Goal: Transaction & Acquisition: Download file/media

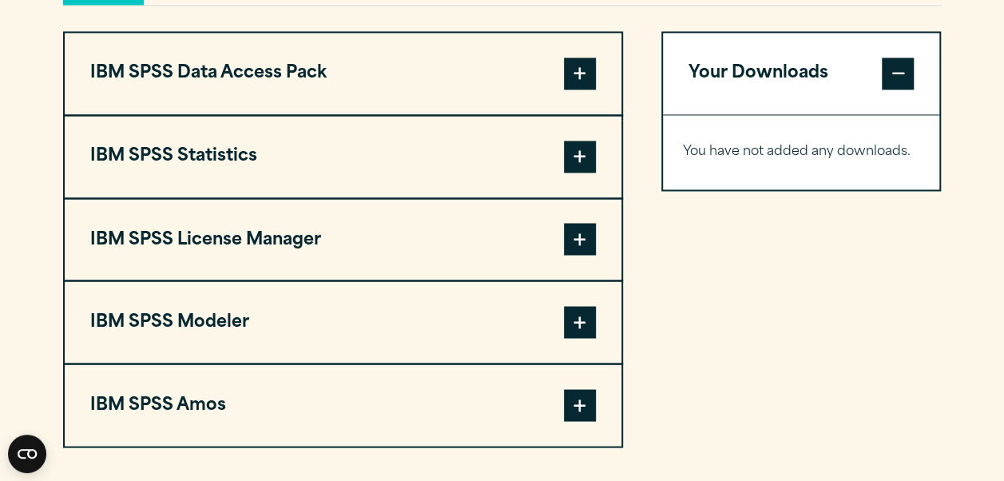
scroll to position [1227, 0]
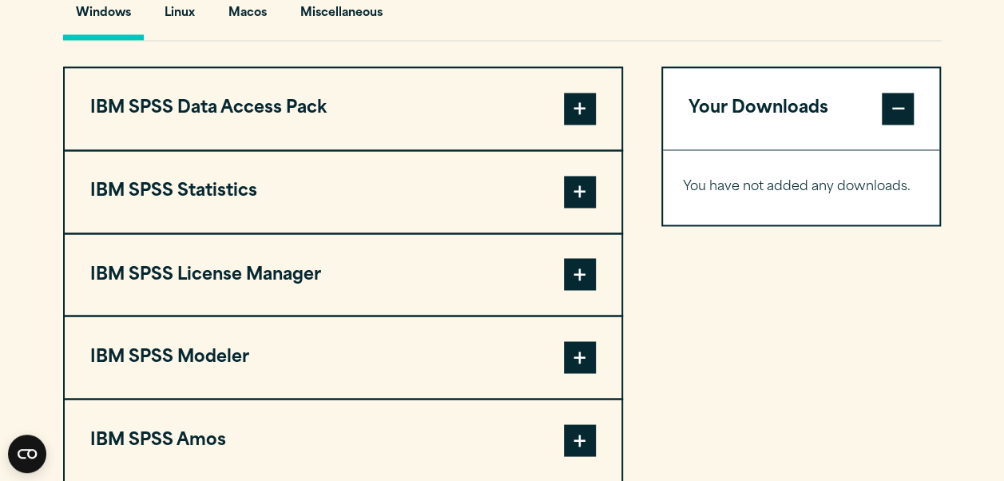
click at [565, 100] on span at bounding box center [580, 109] width 32 height 32
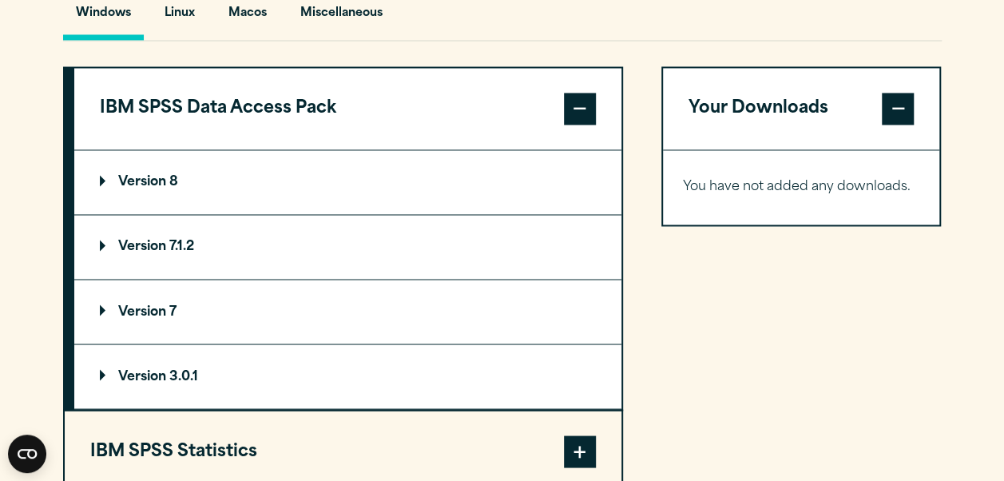
click at [565, 100] on span at bounding box center [580, 109] width 32 height 32
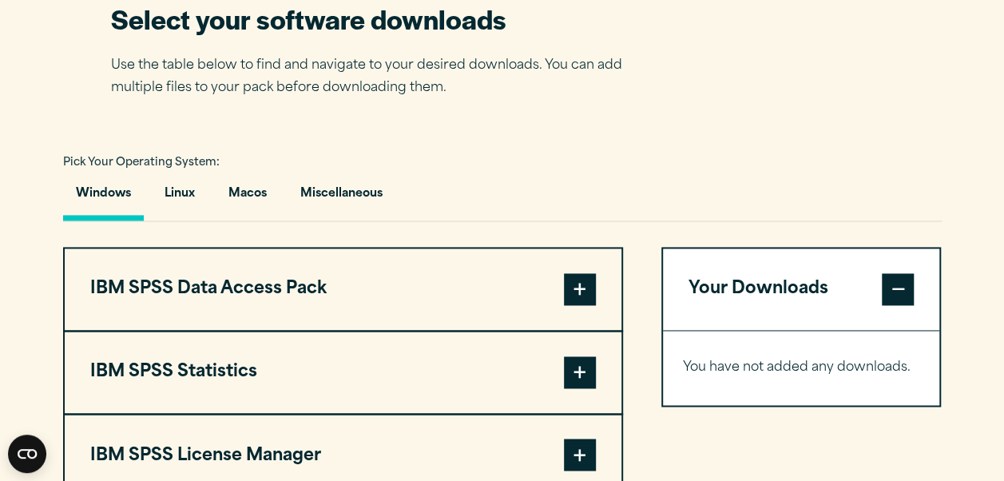
scroll to position [1053, 0]
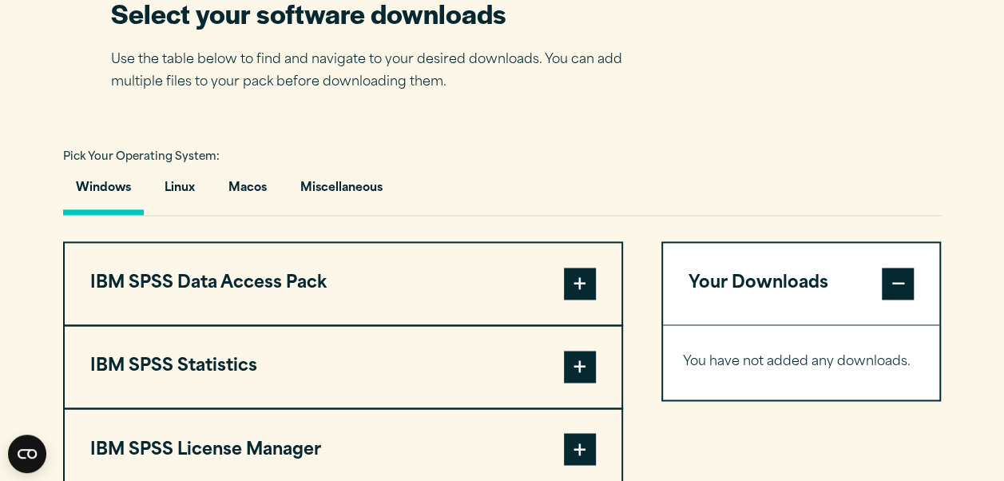
click at [591, 379] on span at bounding box center [580, 367] width 32 height 32
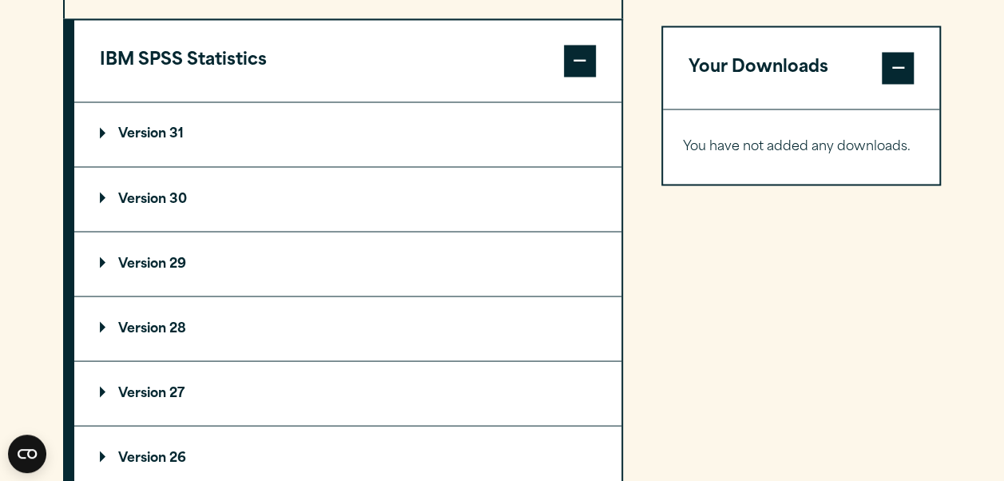
scroll to position [1370, 0]
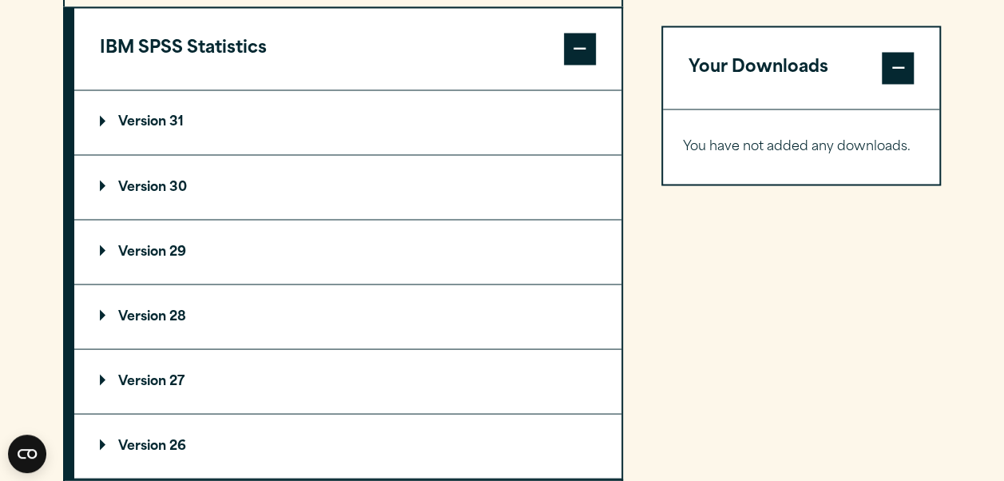
click at [74, 8] on button "IBM SPSS Statistics" at bounding box center [347, 48] width 547 height 81
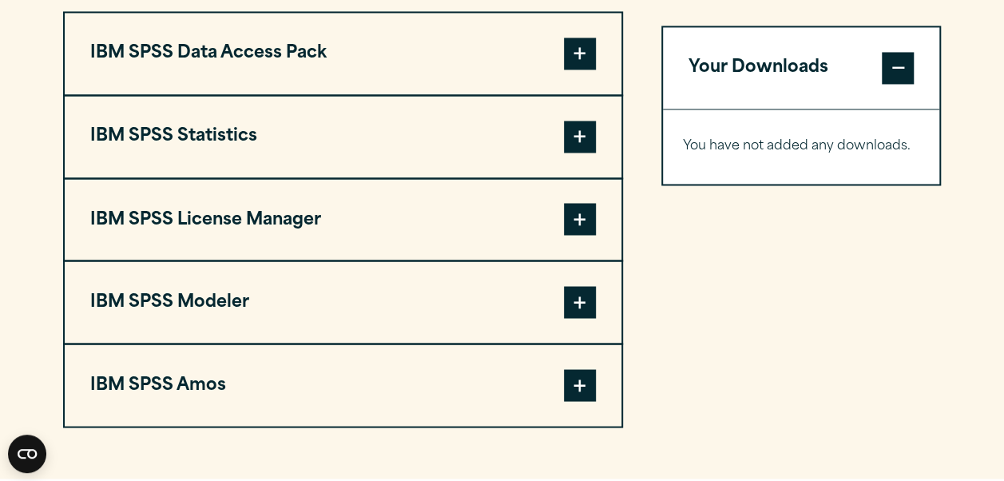
click at [590, 153] on button "IBM SPSS Statistics" at bounding box center [343, 136] width 557 height 81
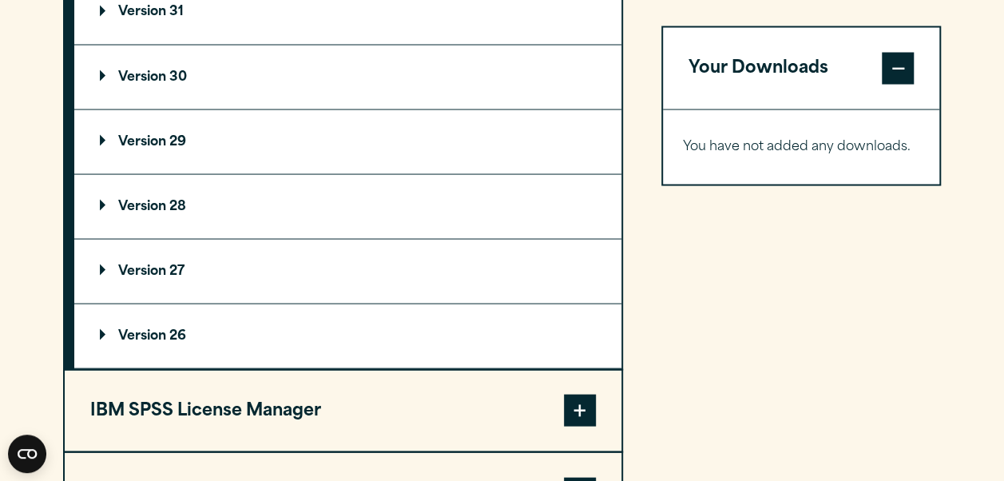
scroll to position [1481, 0]
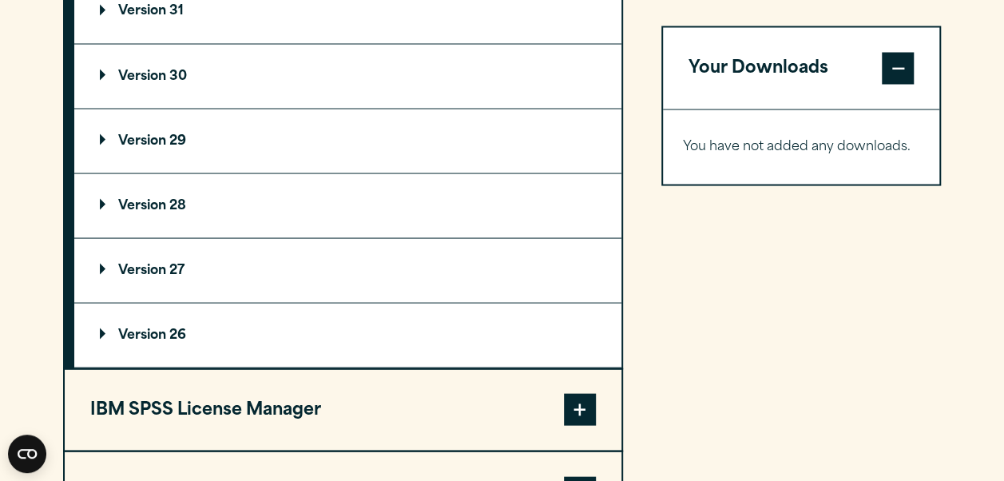
click at [307, 200] on summary "Version 28" at bounding box center [347, 205] width 547 height 64
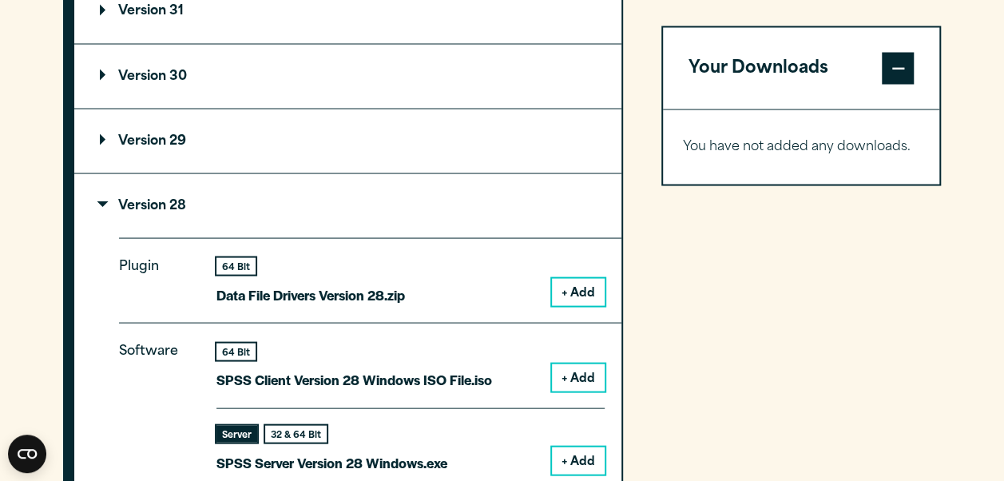
click at [338, 157] on summary "Version 29" at bounding box center [347, 141] width 547 height 64
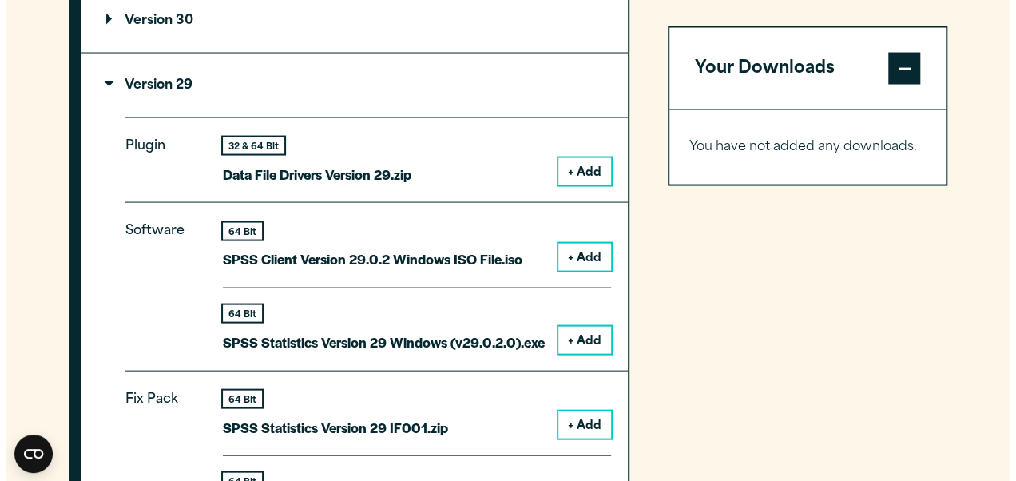
scroll to position [1538, 0]
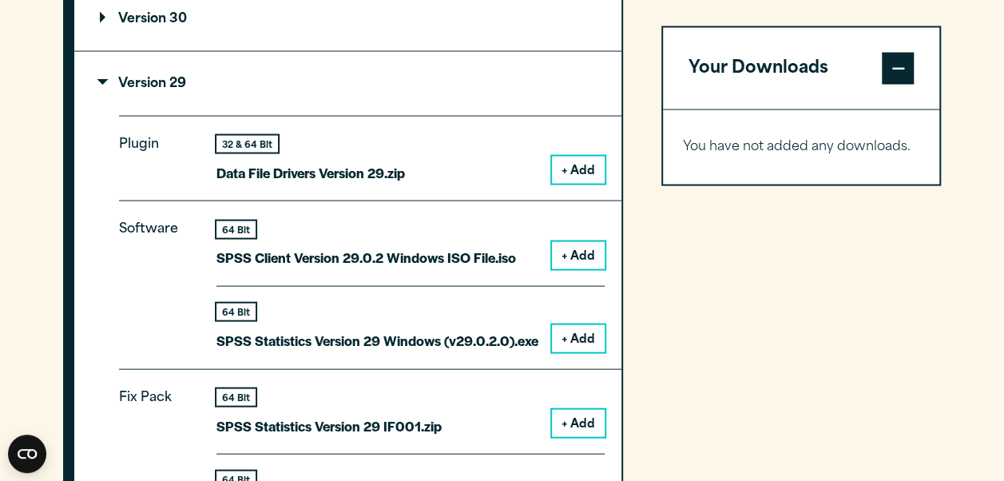
click at [570, 337] on button "+ Add" at bounding box center [578, 338] width 53 height 27
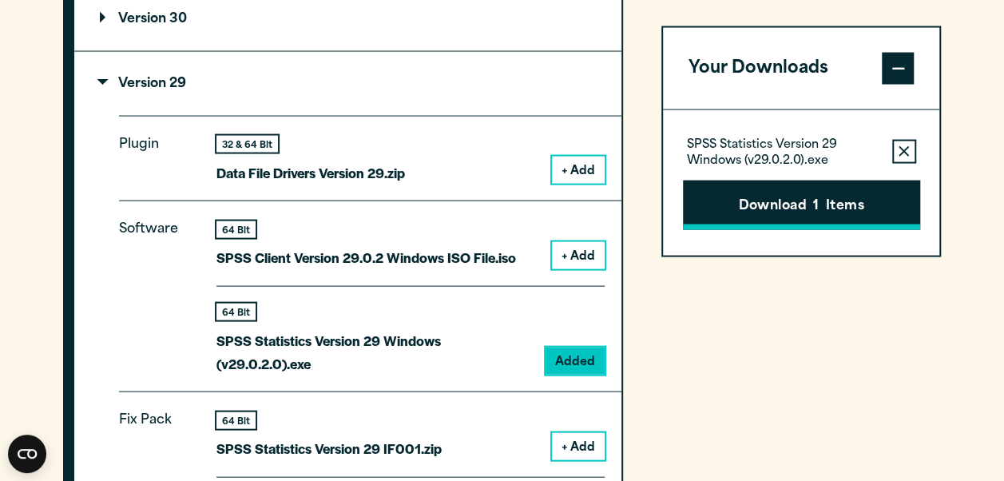
click at [839, 212] on button "Download 1 Items" at bounding box center [801, 205] width 237 height 50
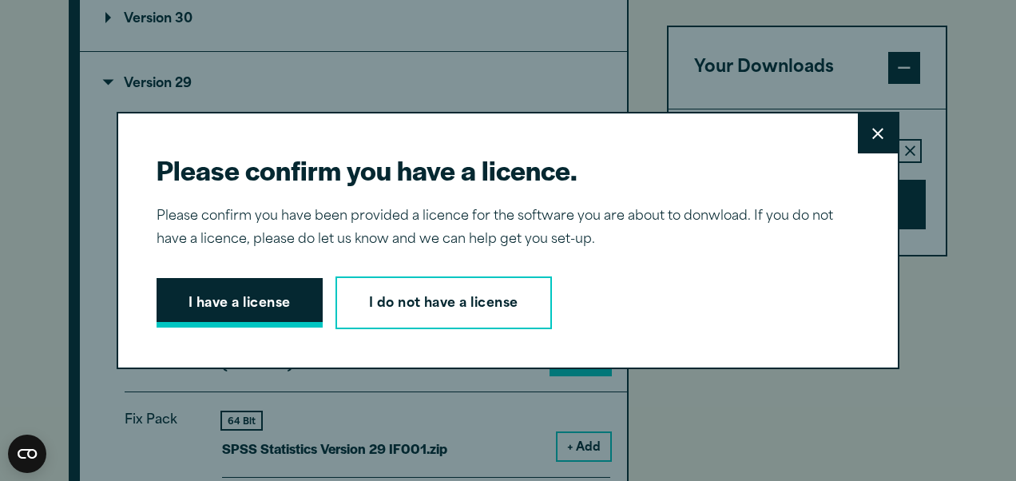
click at [270, 311] on button "I have a license" at bounding box center [240, 303] width 166 height 50
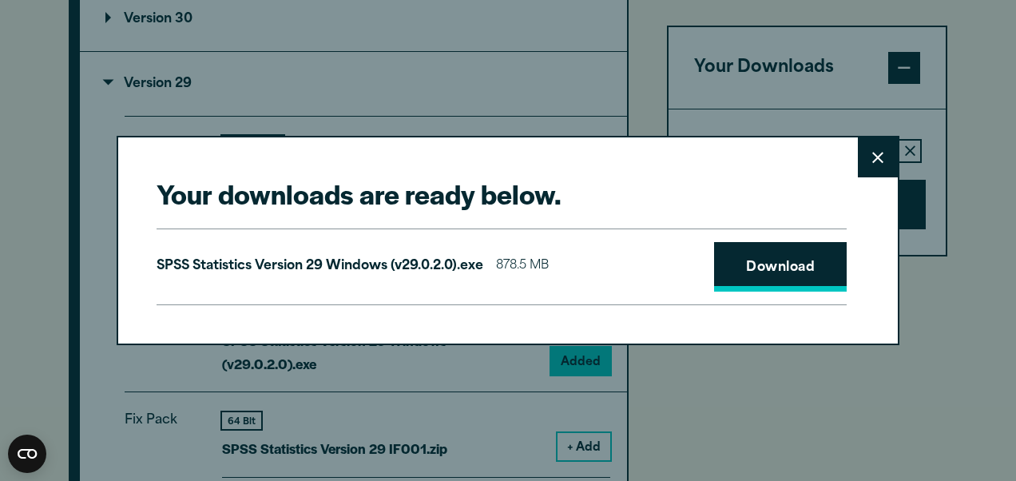
click at [786, 284] on link "Download" at bounding box center [780, 267] width 133 height 50
